Goal: Entertainment & Leisure: Consume media (video, audio)

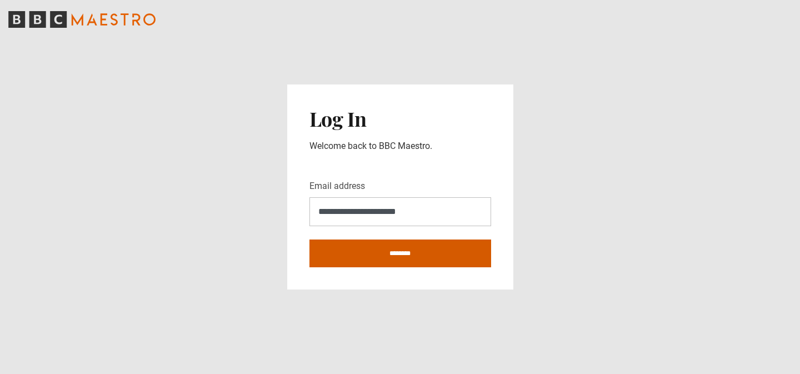
click at [401, 254] on input "********" at bounding box center [400, 253] width 182 height 28
type input "**********"
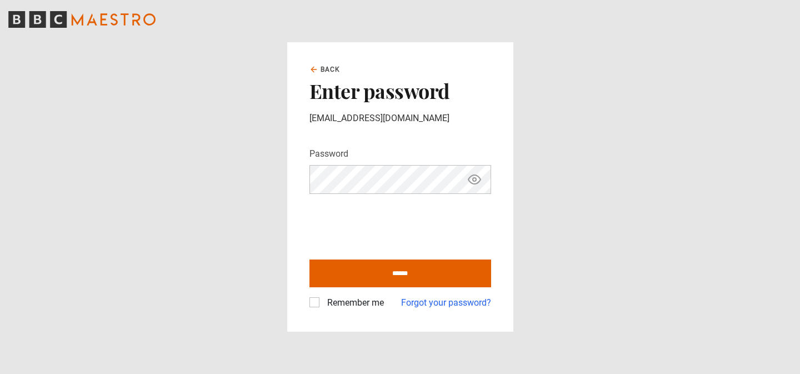
click at [344, 289] on div "Remember me Forgot your password?" at bounding box center [400, 298] width 182 height 22
click at [339, 293] on div "Remember me Forgot your password?" at bounding box center [400, 298] width 182 height 22
click at [319, 307] on div "Remember me" at bounding box center [346, 302] width 74 height 13
click at [314, 295] on div "Remember me Forgot your password?" at bounding box center [400, 298] width 182 height 22
click at [323, 297] on label "Remember me" at bounding box center [353, 302] width 61 height 13
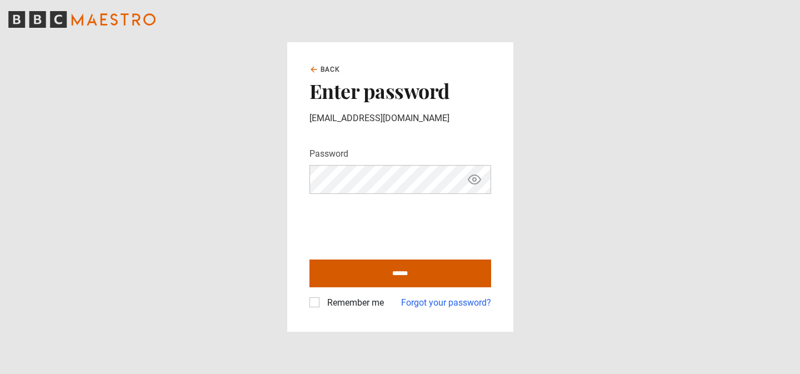
click at [352, 276] on input "******" at bounding box center [400, 273] width 182 height 28
type input "**********"
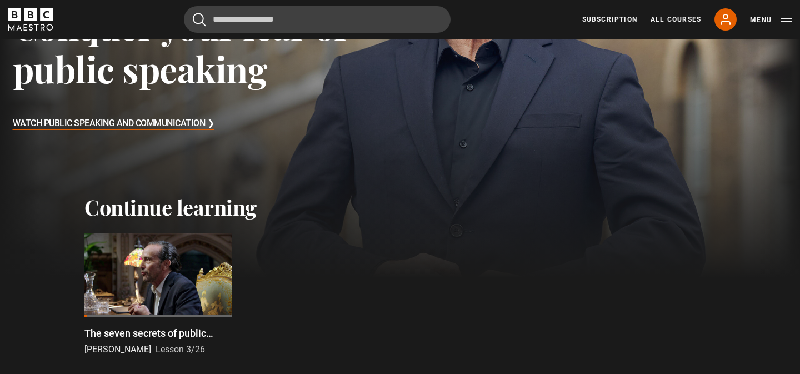
scroll to position [218, 0]
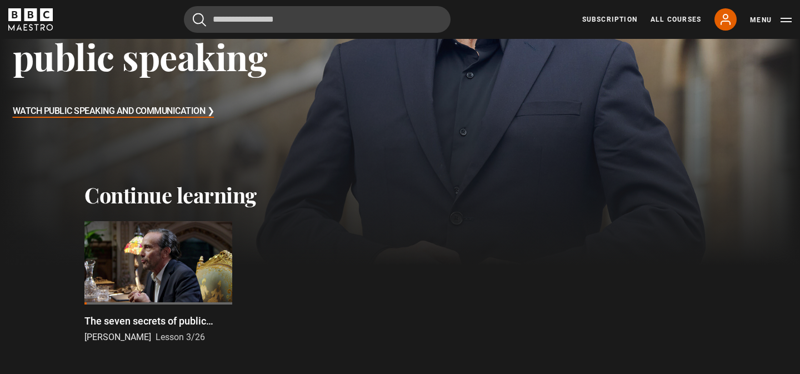
click at [157, 261] on div at bounding box center [158, 262] width 148 height 83
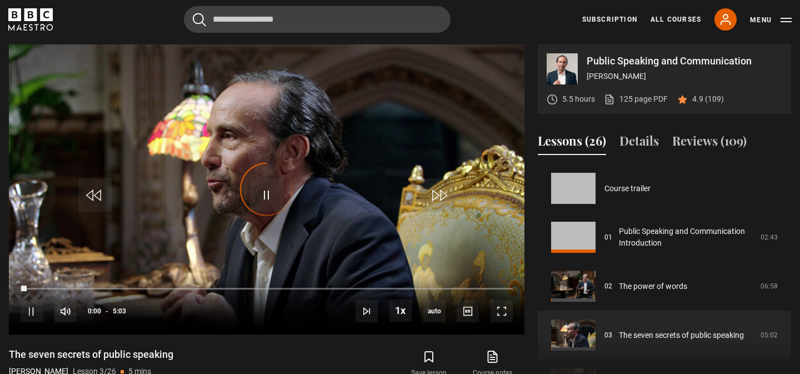
scroll to position [98, 0]
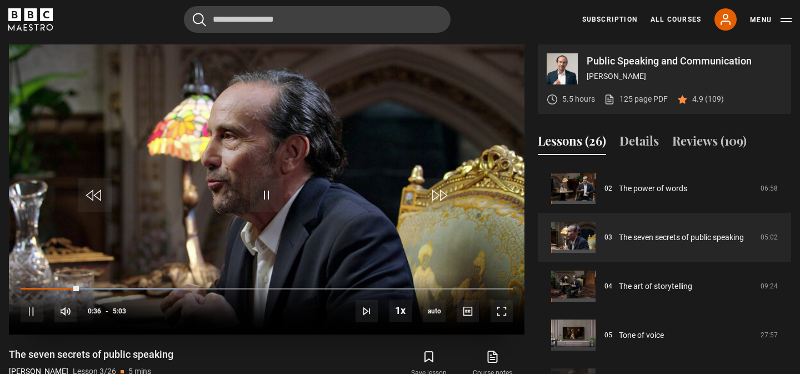
click at [499, 286] on div "10s Skip Back 10 seconds Pause 10s Skip Forward 10 seconds Loaded : 33.00% 3:56…" at bounding box center [266, 304] width 515 height 62
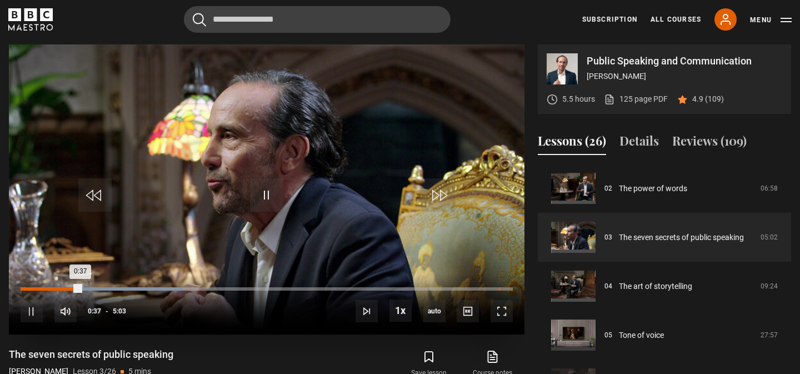
click at [499, 290] on div "4:54" at bounding box center [500, 288] width 2 height 3
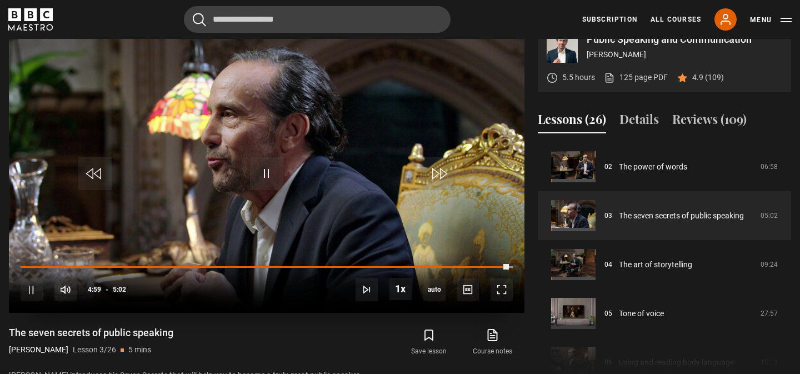
scroll to position [492, 0]
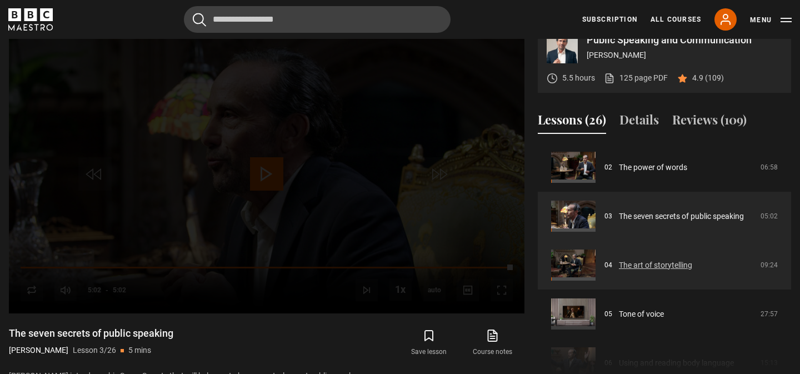
click at [635, 264] on link "The art of storytelling" at bounding box center [655, 265] width 73 height 12
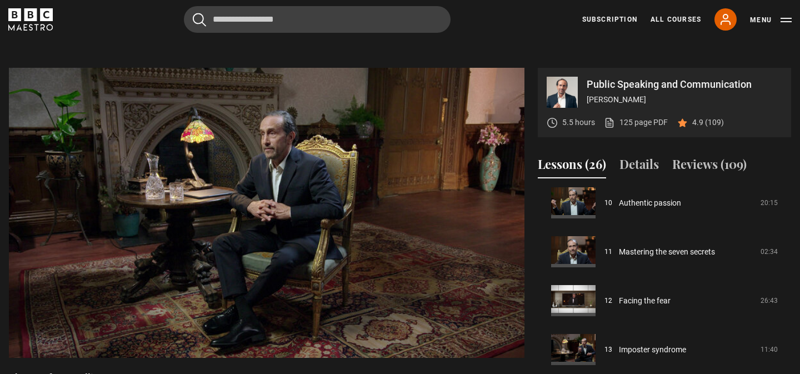
scroll to position [521, 0]
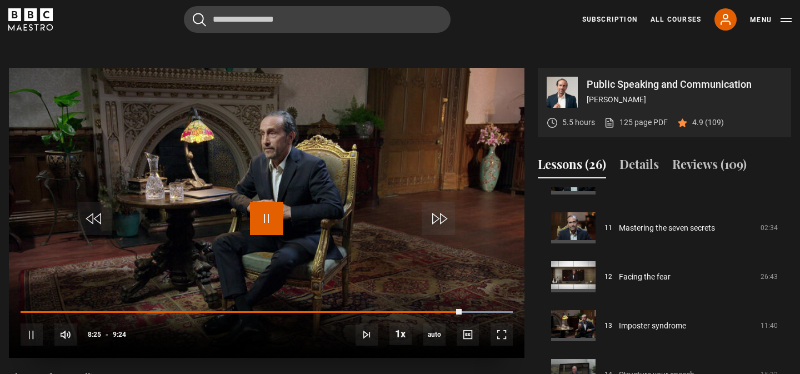
click at [264, 221] on span "Video Player" at bounding box center [266, 218] width 33 height 33
click at [275, 229] on span "Video Player" at bounding box center [266, 218] width 33 height 33
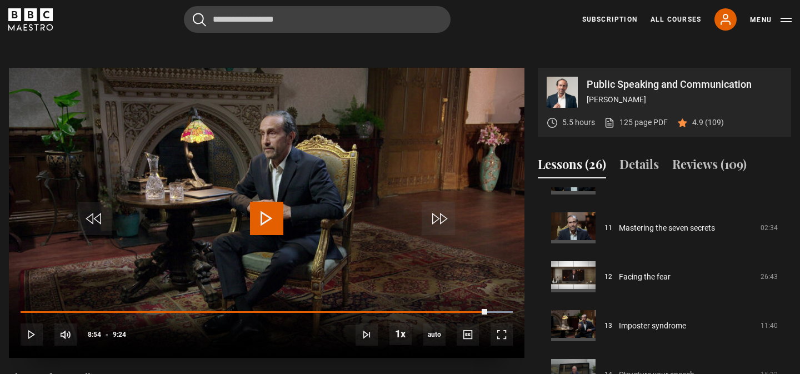
click at [275, 229] on span "Video Player" at bounding box center [266, 218] width 33 height 33
click at [260, 234] on span "Video Player" at bounding box center [266, 218] width 33 height 33
click at [266, 224] on span "Video Player" at bounding box center [266, 218] width 33 height 33
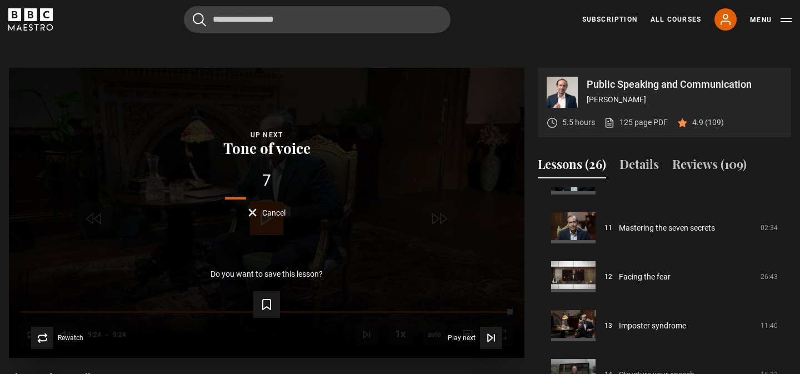
click at [269, 207] on div "7 Cancel" at bounding box center [267, 195] width 480 height 44
click at [265, 207] on div "6 Cancel" at bounding box center [267, 195] width 480 height 44
click at [264, 211] on span "Cancel" at bounding box center [273, 213] width 23 height 8
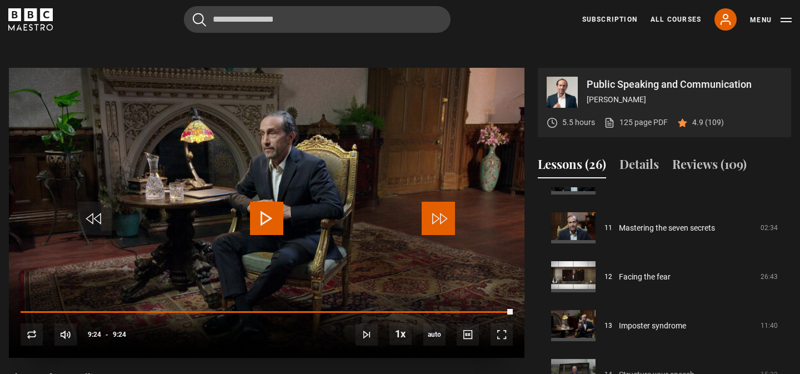
click at [444, 220] on span "Video Player" at bounding box center [437, 218] width 33 height 33
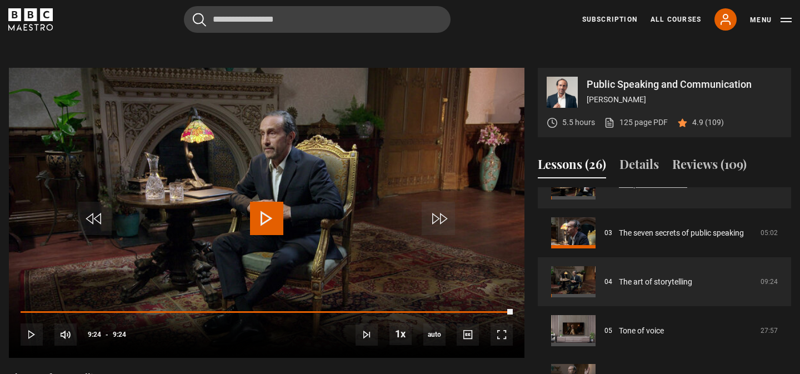
scroll to position [128, 0]
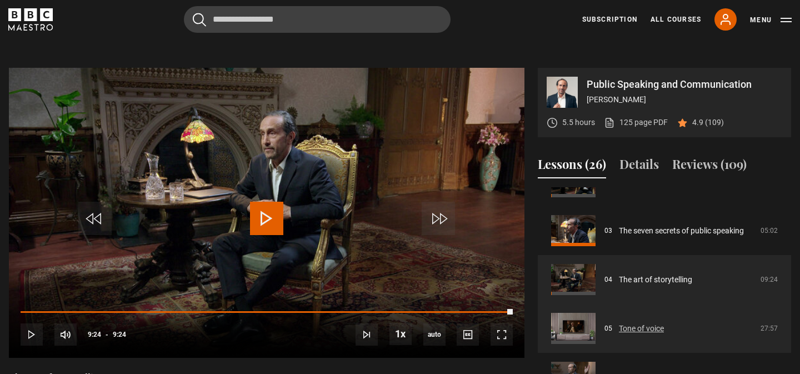
click at [638, 324] on link "Tone of voice" at bounding box center [641, 329] width 45 height 12
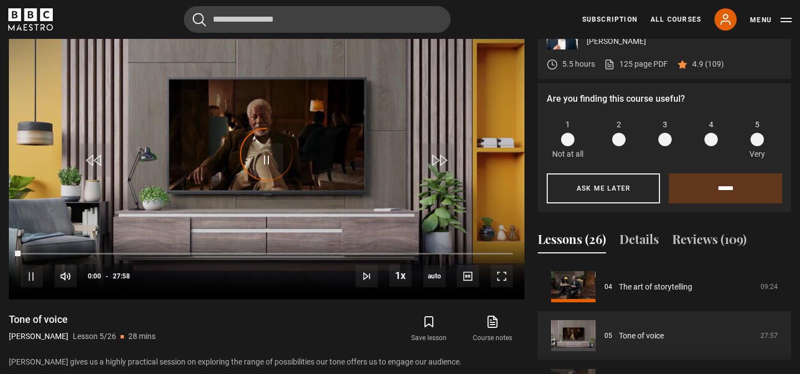
scroll to position [513, 0]
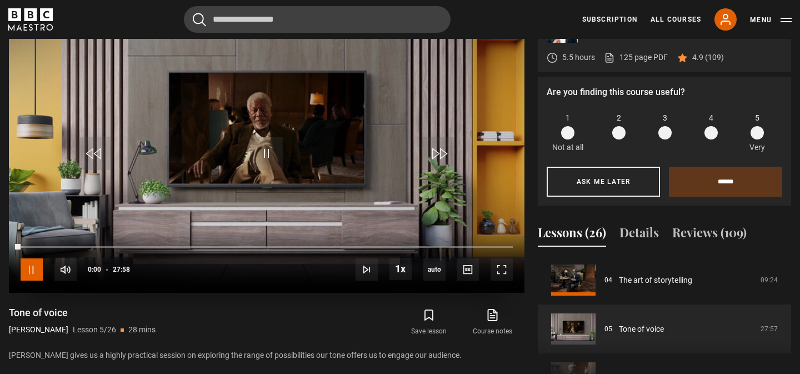
click at [31, 269] on span "Video Player" at bounding box center [32, 269] width 22 height 22
